Goal: Navigation & Orientation: Find specific page/section

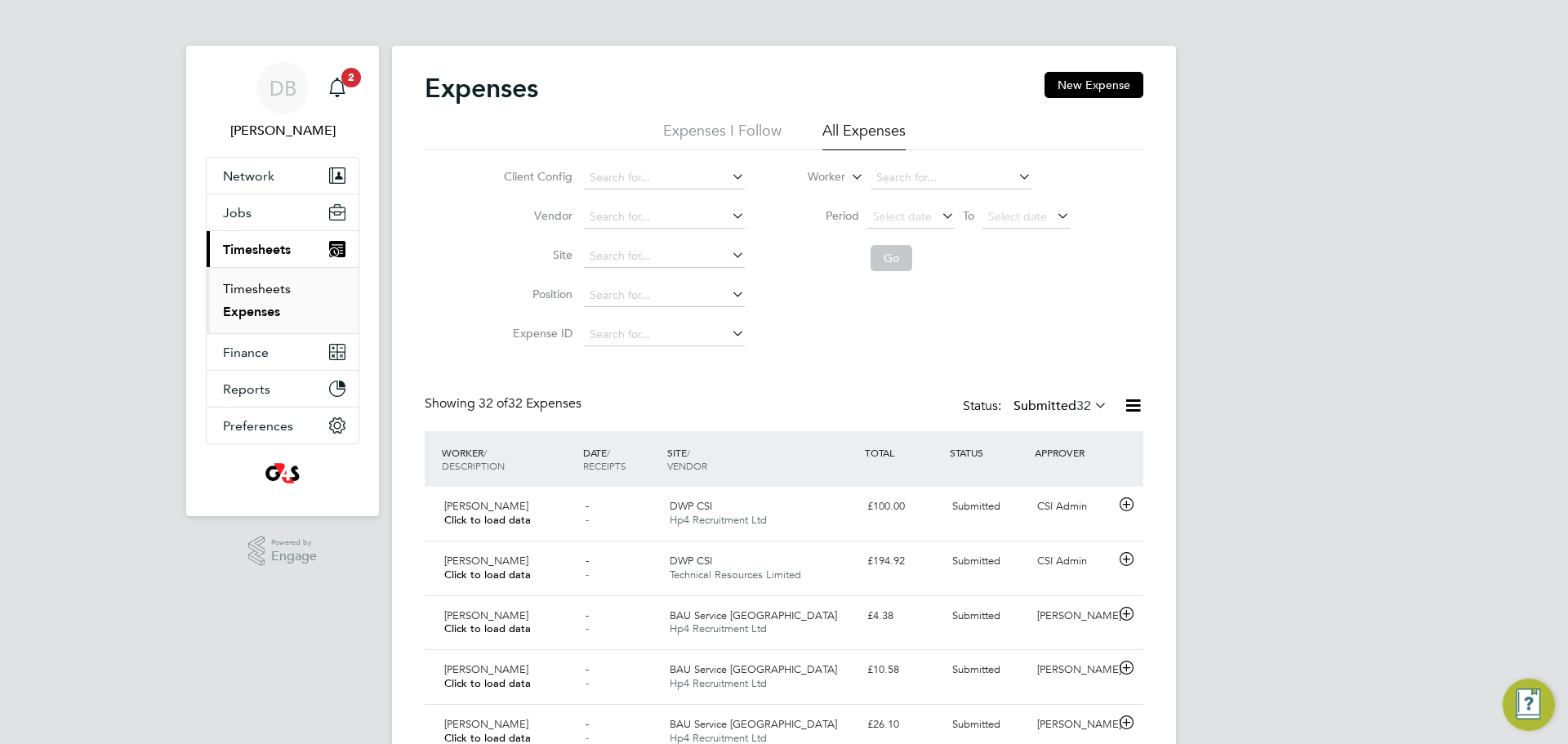
click at [272, 285] on link "Timesheets" at bounding box center [256, 288] width 68 height 15
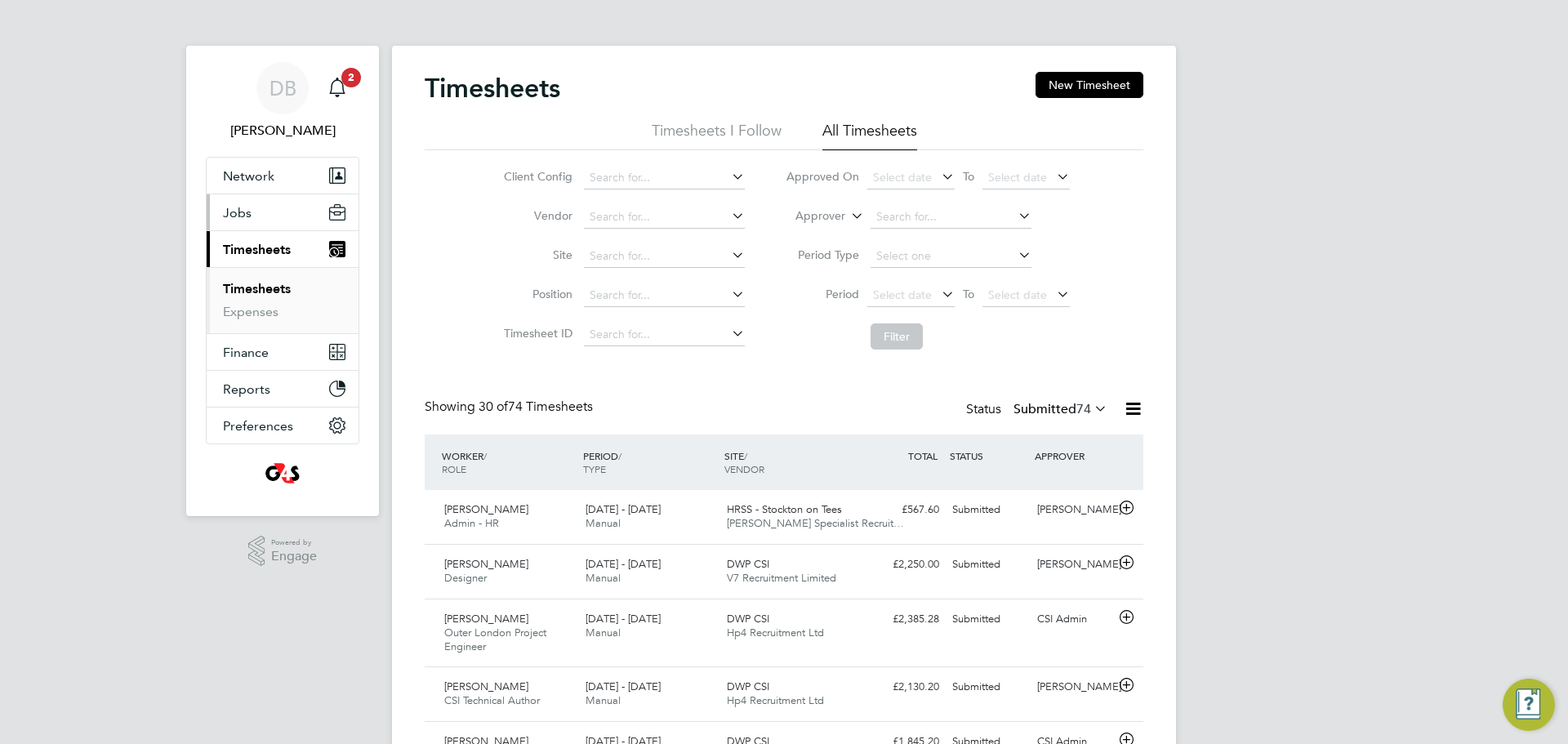
click at [244, 209] on span "Jobs" at bounding box center [237, 212] width 29 height 15
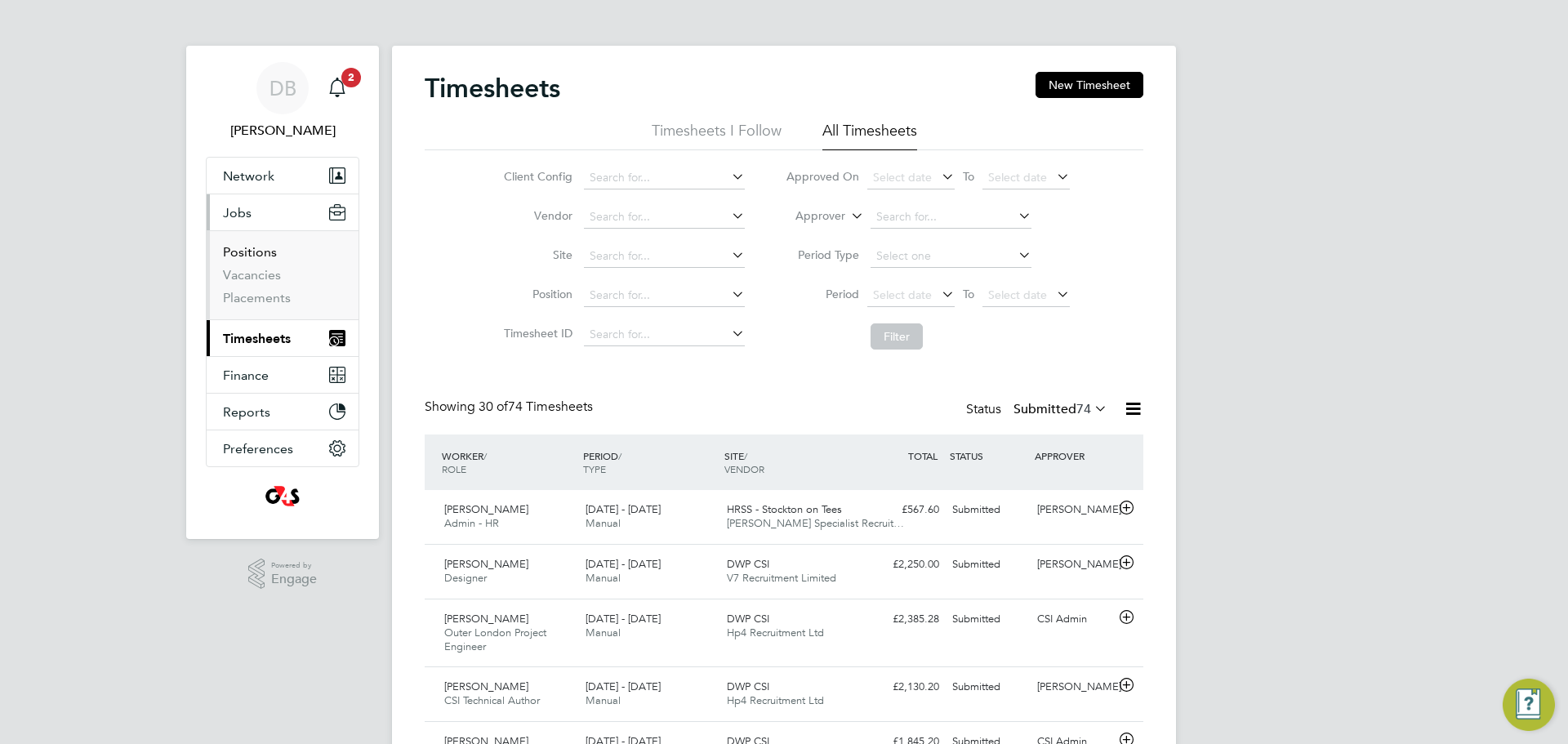
click at [248, 255] on link "Positions" at bounding box center [249, 252] width 54 height 15
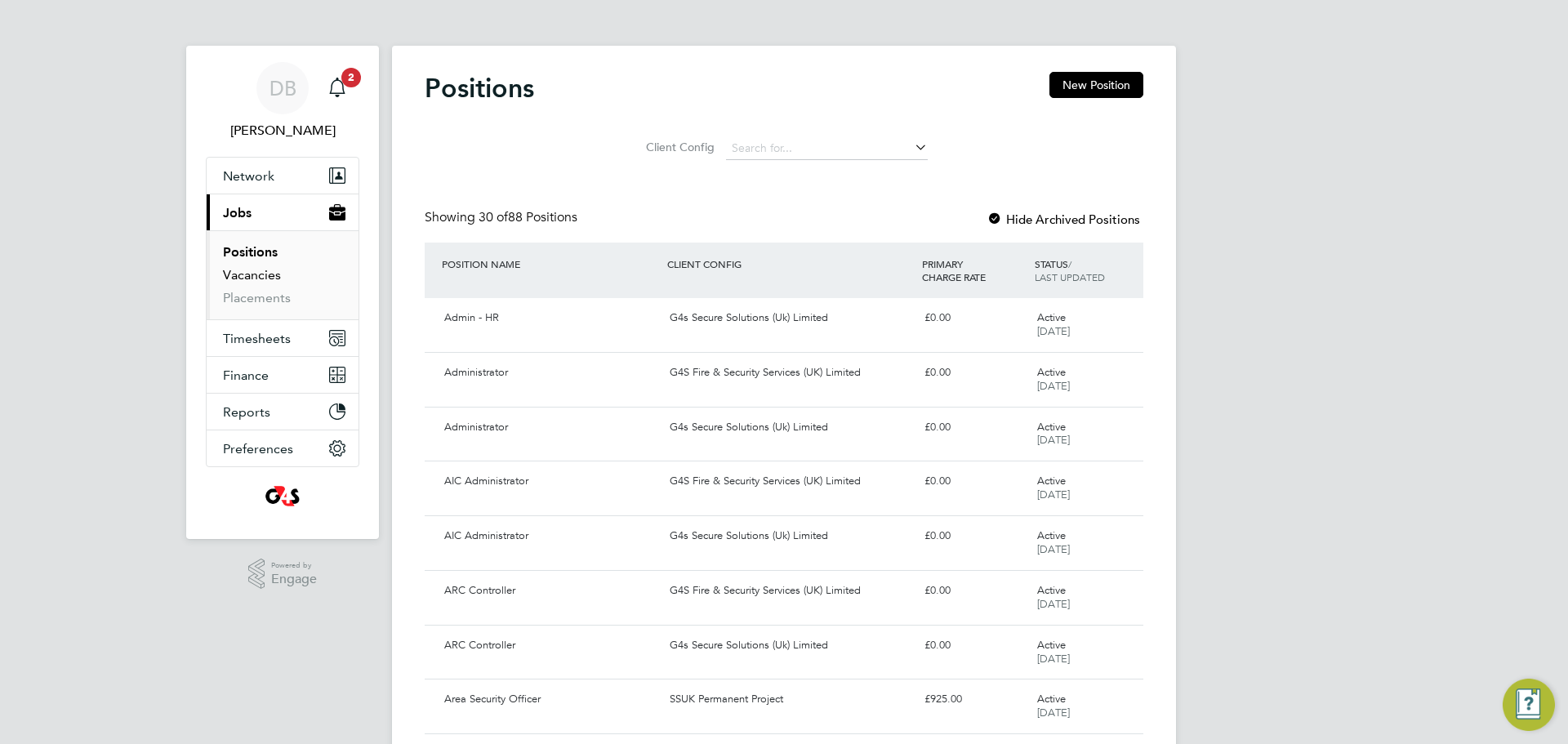
click at [268, 274] on link "Vacancies" at bounding box center [251, 275] width 58 height 15
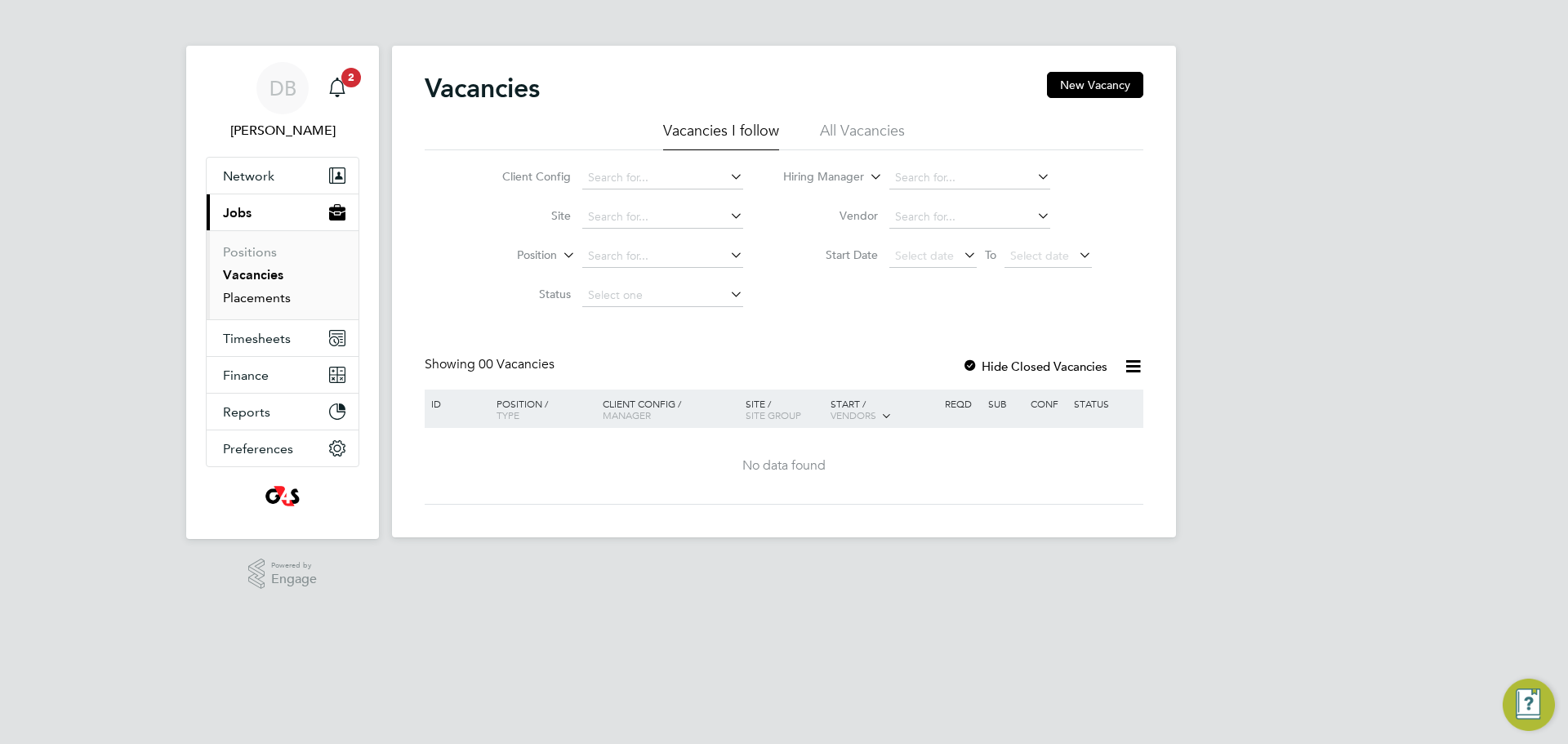
click at [266, 300] on link "Placements" at bounding box center [256, 298] width 68 height 15
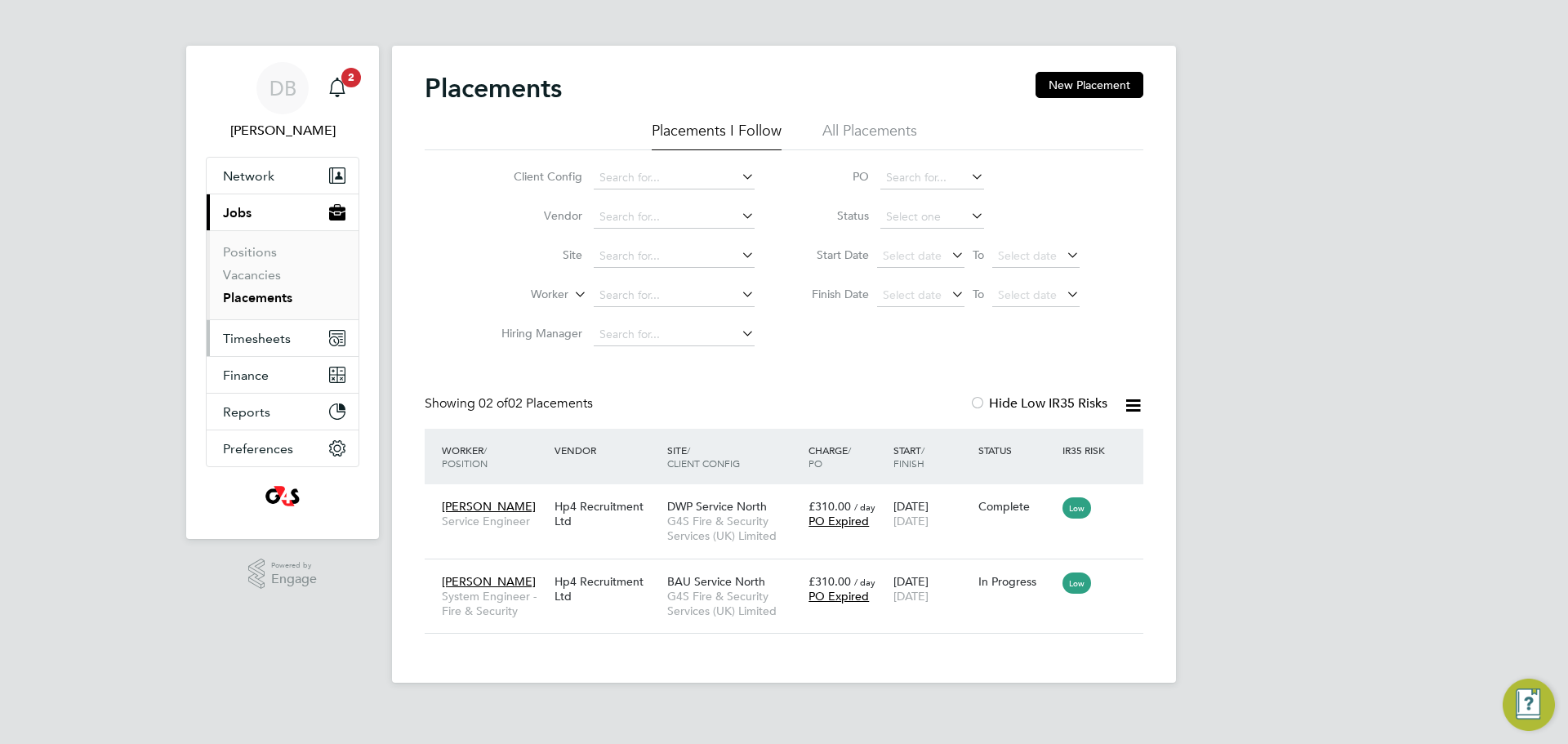
click at [265, 339] on span "Timesheets" at bounding box center [256, 338] width 68 height 15
click at [355, 80] on span "2" at bounding box center [351, 77] width 20 height 20
click at [343, 84] on app-badge "2" at bounding box center [351, 76] width 20 height 15
